Goal: Information Seeking & Learning: Learn about a topic

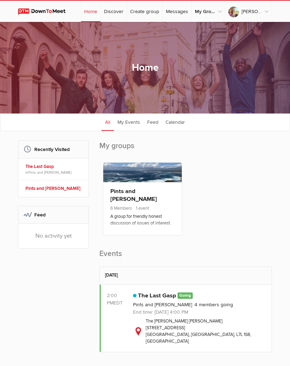
click at [236, 26] on link "Log Out" at bounding box center [239, 25] width 63 height 1
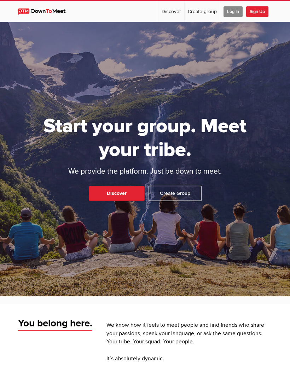
click at [128, 195] on link "Discover" at bounding box center [117, 193] width 56 height 15
select select "null"
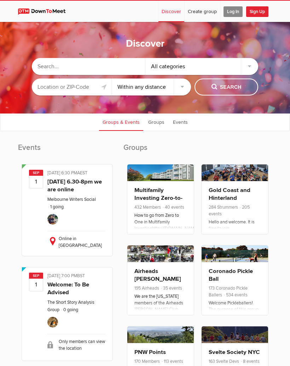
click at [91, 89] on input "text" at bounding box center [72, 87] width 80 height 17
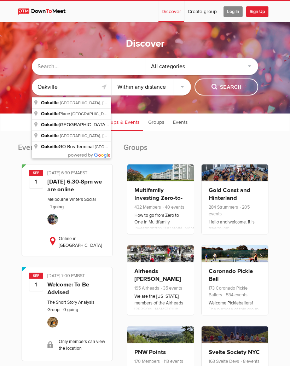
type input "[GEOGRAPHIC_DATA], [GEOGRAPHIC_DATA], [GEOGRAPHIC_DATA]"
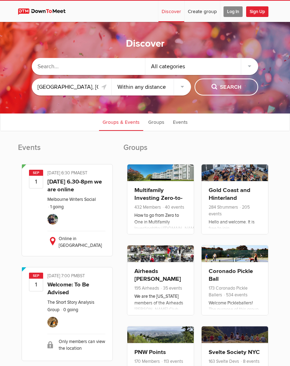
click at [251, 69] on div "All categories" at bounding box center [201, 66] width 113 height 17
click at [127, 67] on input "text" at bounding box center [88, 66] width 113 height 17
click at [234, 87] on span "Search" at bounding box center [227, 88] width 30 height 8
click at [240, 91] on span "Search" at bounding box center [227, 88] width 30 height 8
click at [227, 88] on span "Search" at bounding box center [227, 88] width 30 height 8
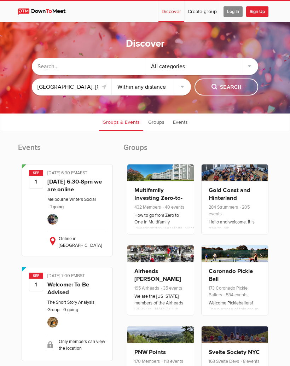
click at [185, 88] on select "Within 10 miles Within 25 miles Within 50 miles Within 100 miles Within any dis…" at bounding box center [152, 87] width 80 height 17
select select "50"
click at [230, 91] on span "Search" at bounding box center [227, 88] width 30 height 8
click at [245, 71] on div "All categories" at bounding box center [201, 66] width 113 height 17
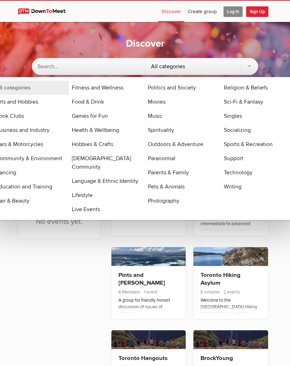
click at [168, 68] on div "All categories" at bounding box center [201, 66] width 113 height 17
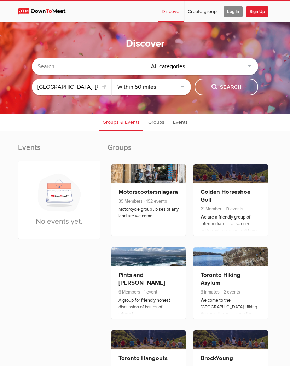
click at [183, 67] on div "All categories" at bounding box center [201, 66] width 113 height 17
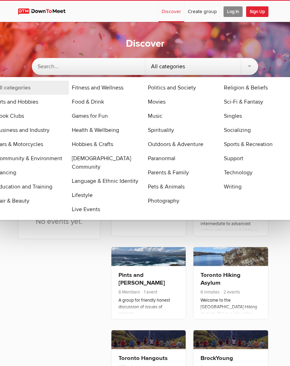
click at [56, 89] on link "All categories" at bounding box center [31, 88] width 76 height 14
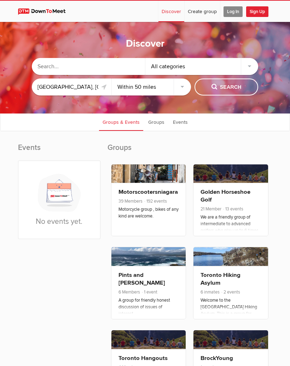
click at [237, 87] on span "Search" at bounding box center [227, 88] width 30 height 8
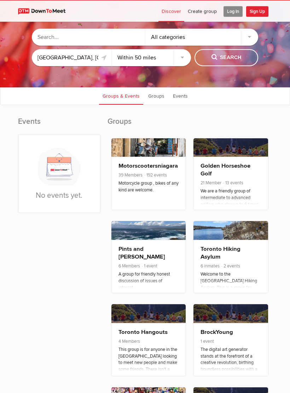
scroll to position [33, 0]
click at [255, 193] on div "We are a friendly group of intermediate to advanced golfers who play up to 6 ti…" at bounding box center [231, 228] width 61 height 80
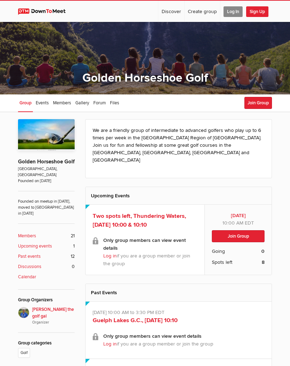
select select "null"
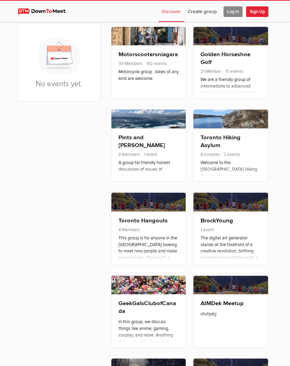
scroll to position [129, 0]
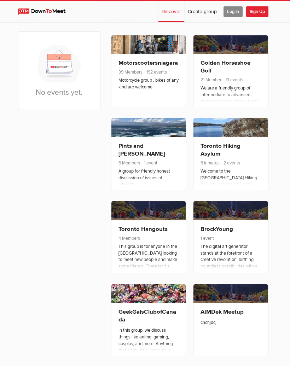
click at [163, 168] on div "A group for friendly honest discussion of issues of interest." at bounding box center [149, 178] width 61 height 20
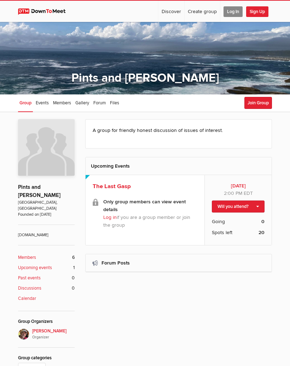
click at [64, 102] on span "Members" at bounding box center [62, 103] width 18 height 6
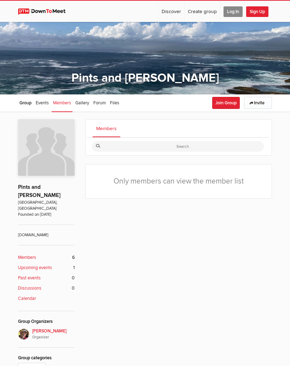
click at [36, 254] on link "Members 6" at bounding box center [46, 257] width 57 height 7
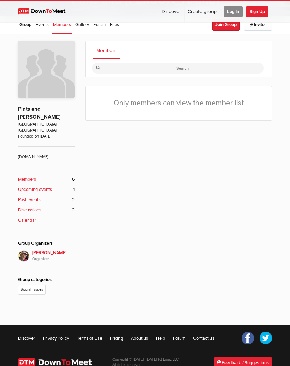
click at [49, 186] on b "Upcoming events" at bounding box center [35, 189] width 34 height 7
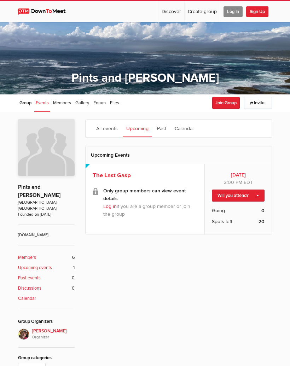
click at [171, 10] on link "Discover" at bounding box center [172, 11] width 26 height 21
select select "null"
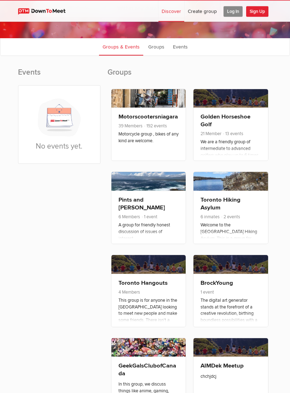
scroll to position [82, 0]
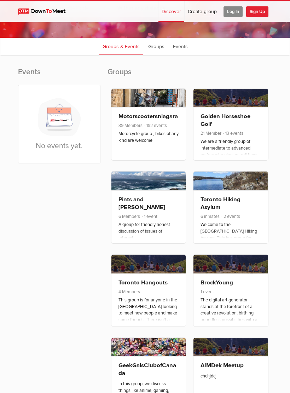
click at [163, 190] on link at bounding box center [148, 181] width 75 height 19
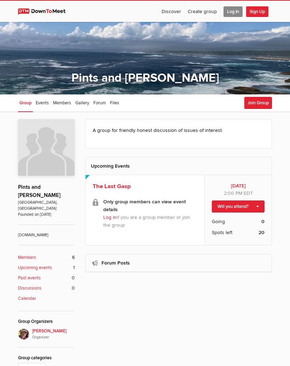
select select "null"
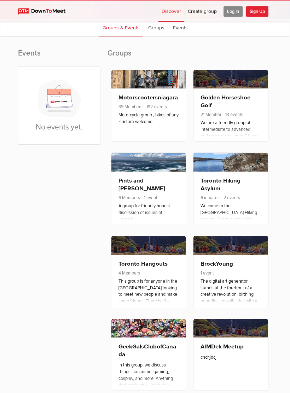
scroll to position [102, 0]
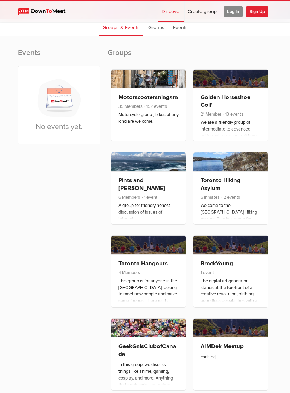
click at [185, 29] on link "Events" at bounding box center [180, 27] width 22 height 18
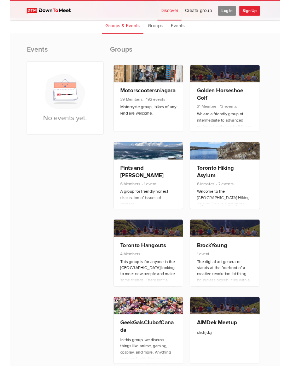
scroll to position [24, 0]
